Goal: Task Accomplishment & Management: Use online tool/utility

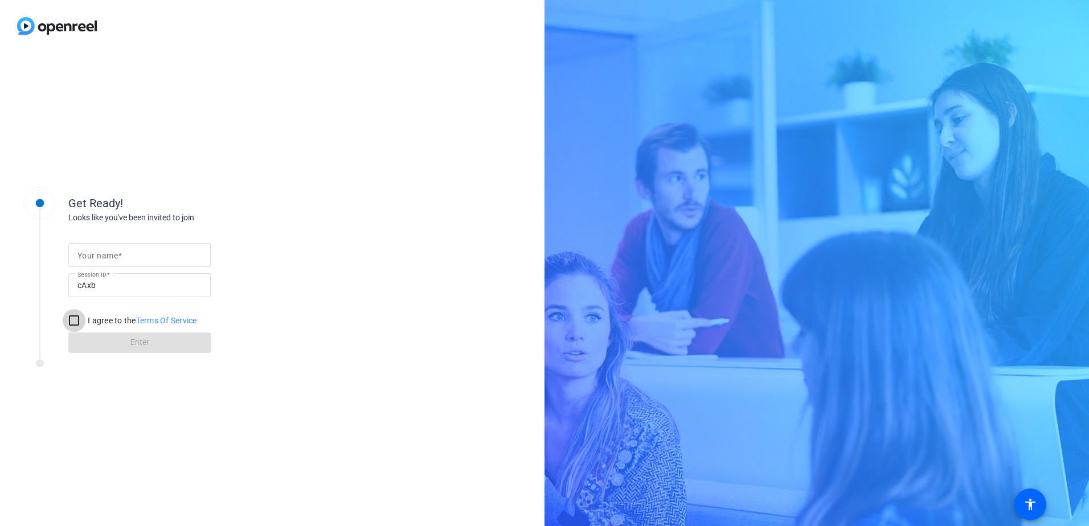
click at [69, 319] on input "I agree to the Terms Of Service" at bounding box center [74, 320] width 23 height 23
checkbox input "true"
click at [96, 331] on div "I agree to the Terms Of Service" at bounding box center [130, 320] width 134 height 23
drag, startPoint x: 106, startPoint y: 338, endPoint x: 111, endPoint y: 342, distance: 6.4
click at [109, 341] on form "Your name Session ID cAxb I agree to the Terms Of Service Enter" at bounding box center [139, 295] width 142 height 116
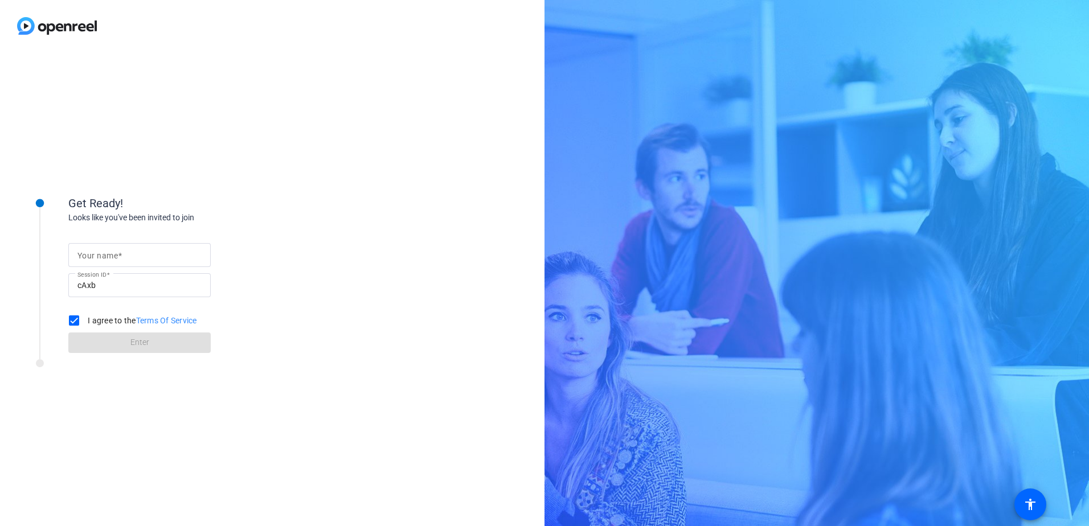
click at [105, 263] on div at bounding box center [139, 255] width 124 height 24
type input "o"
type input "Onn Min Kon"
click at [124, 347] on span at bounding box center [139, 342] width 142 height 27
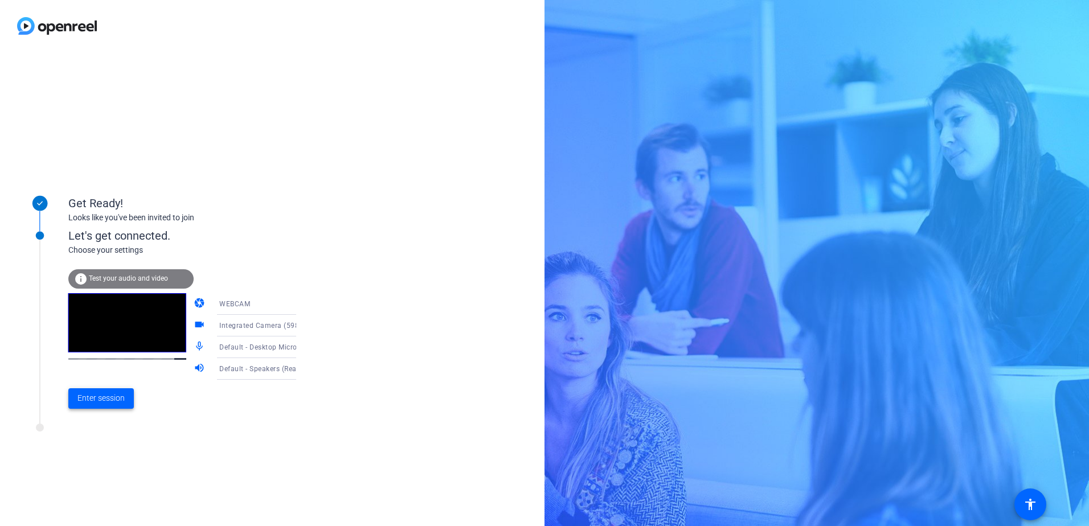
click at [110, 397] on span "Enter session" at bounding box center [100, 398] width 47 height 12
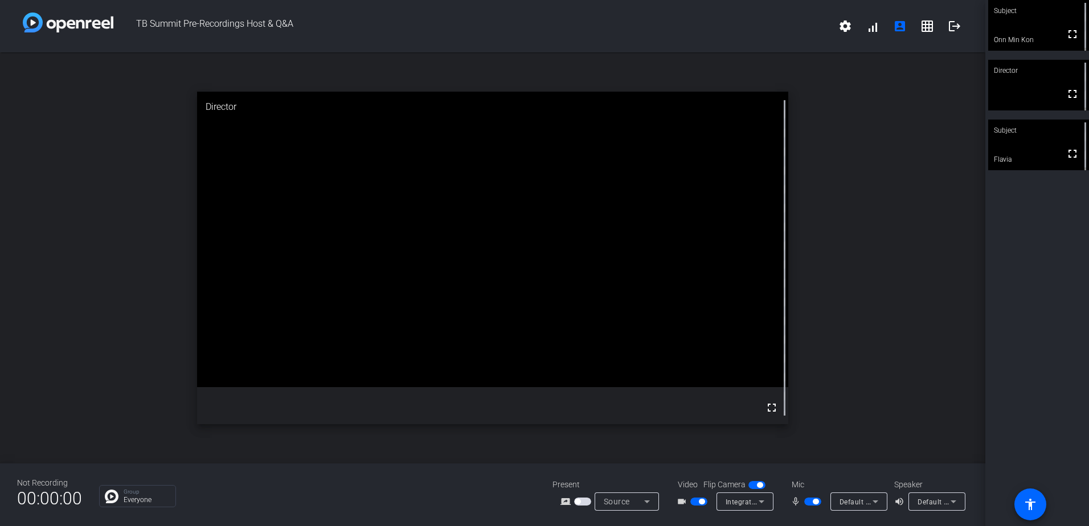
click at [695, 501] on span "button" at bounding box center [698, 502] width 17 height 8
click at [703, 502] on span "button" at bounding box center [698, 502] width 17 height 8
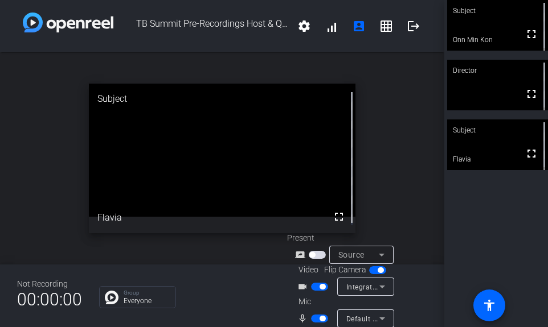
click at [318, 290] on span "button" at bounding box center [319, 287] width 17 height 8
click at [317, 320] on span "button" at bounding box center [319, 319] width 17 height 8
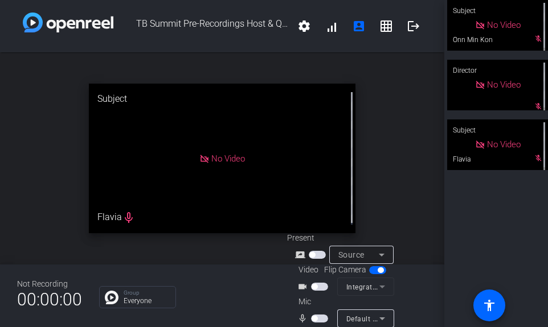
click at [319, 284] on span "button" at bounding box center [319, 287] width 17 height 8
click at [321, 317] on span "button" at bounding box center [319, 319] width 17 height 8
click at [314, 286] on span "button" at bounding box center [319, 287] width 17 height 8
click at [315, 321] on span "button" at bounding box center [319, 319] width 17 height 8
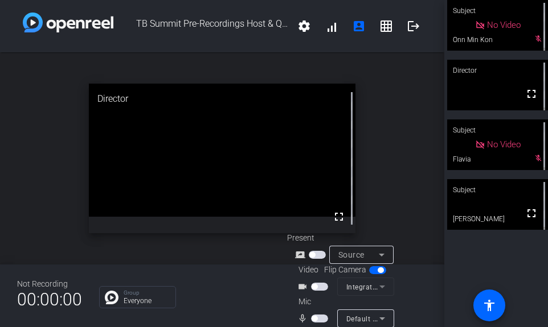
click at [317, 288] on span "button" at bounding box center [319, 287] width 17 height 8
click at [319, 317] on span "button" at bounding box center [319, 319] width 17 height 8
